Goal: Task Accomplishment & Management: Complete application form

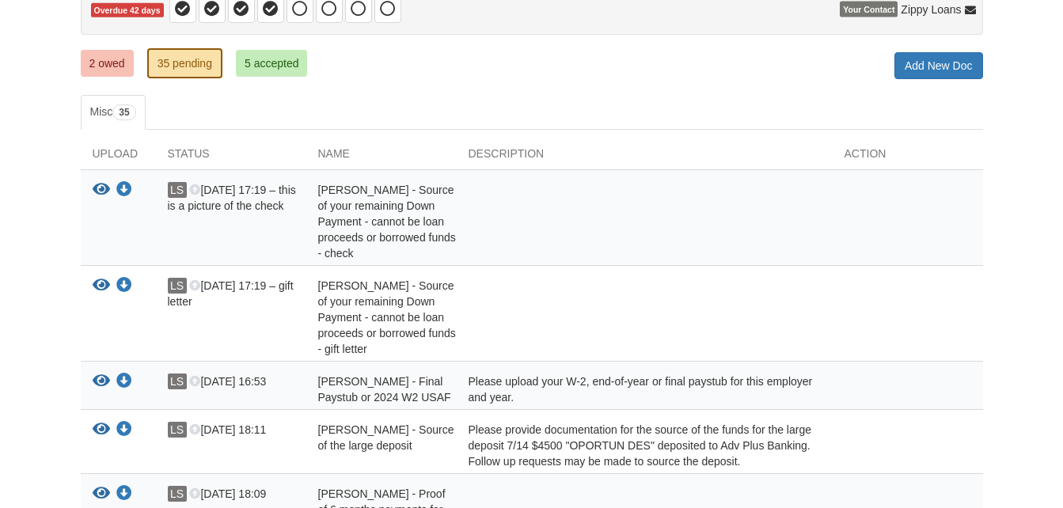
scroll to position [200, 0]
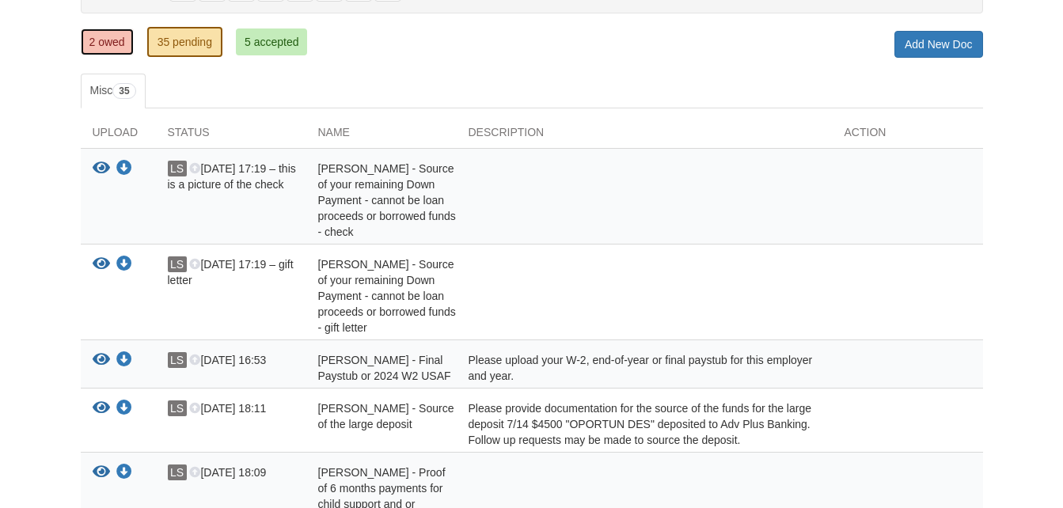
click at [104, 44] on link "2 owed" at bounding box center [107, 41] width 53 height 27
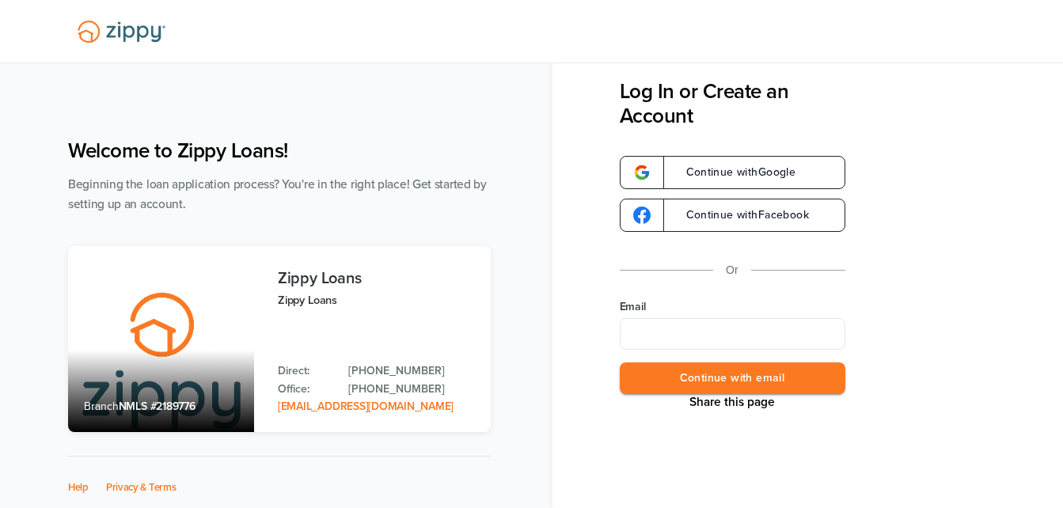
click at [732, 339] on input "Email" at bounding box center [733, 334] width 226 height 32
type input "**********"
click at [715, 375] on button "Continue with email" at bounding box center [733, 378] width 226 height 32
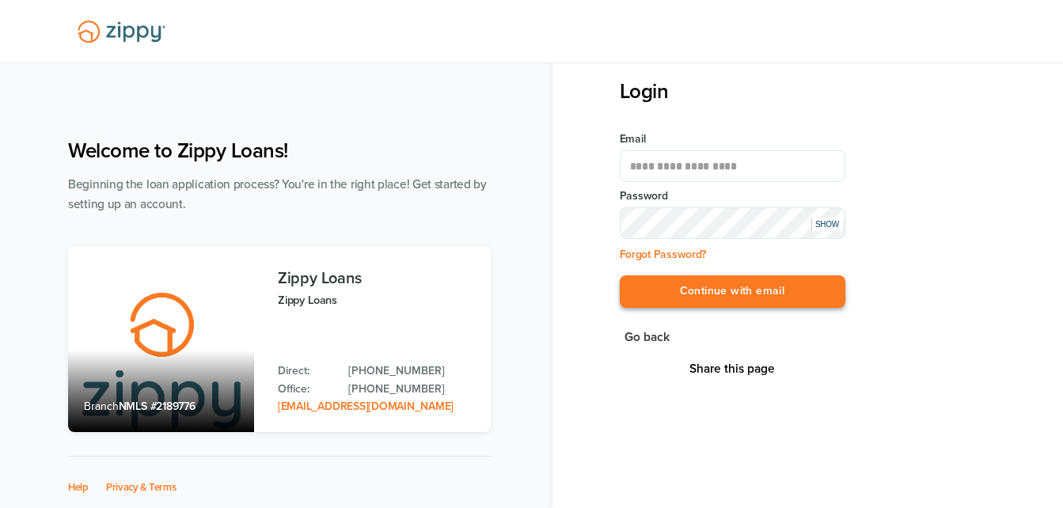
click at [658, 292] on button "Continue with email" at bounding box center [733, 291] width 226 height 32
